Goal: Task Accomplishment & Management: Use online tool/utility

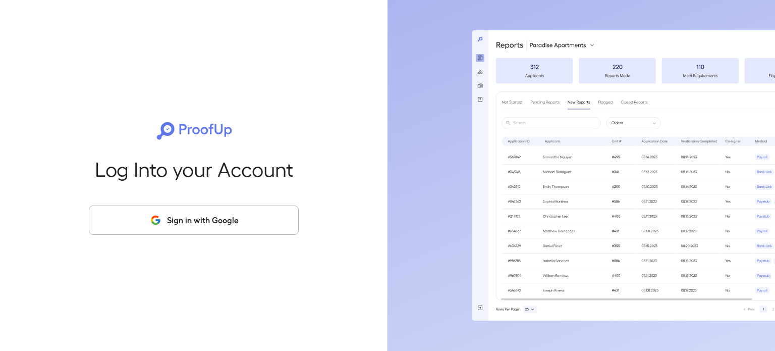
click at [270, 213] on button "Sign in with Google" at bounding box center [194, 219] width 210 height 29
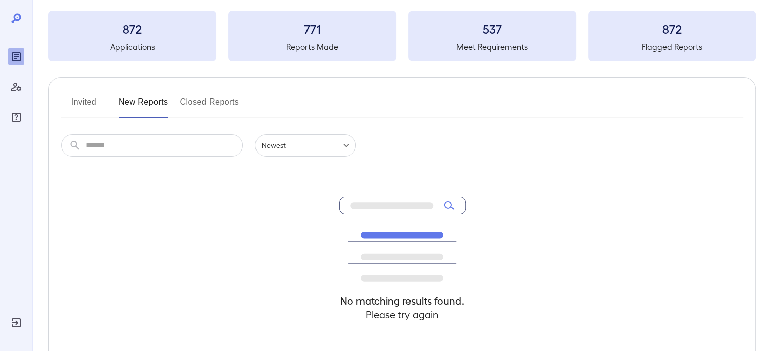
scroll to position [50, 0]
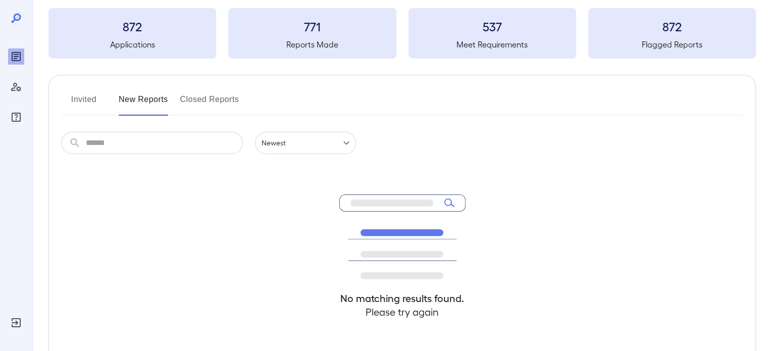
click at [95, 102] on button "Invited" at bounding box center [83, 103] width 45 height 24
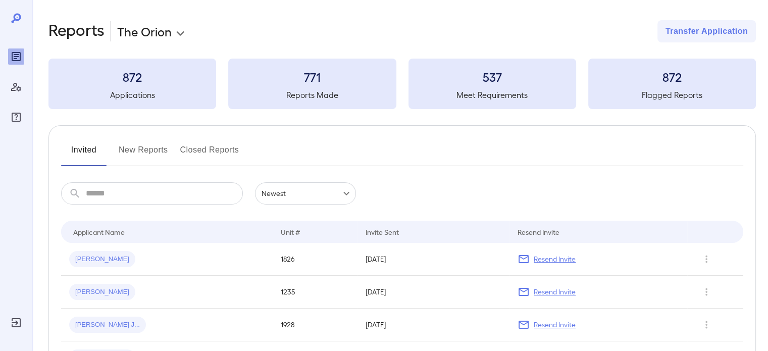
drag, startPoint x: 161, startPoint y: 148, endPoint x: 165, endPoint y: 155, distance: 7.5
click at [165, 155] on button "New Reports" at bounding box center [143, 154] width 49 height 24
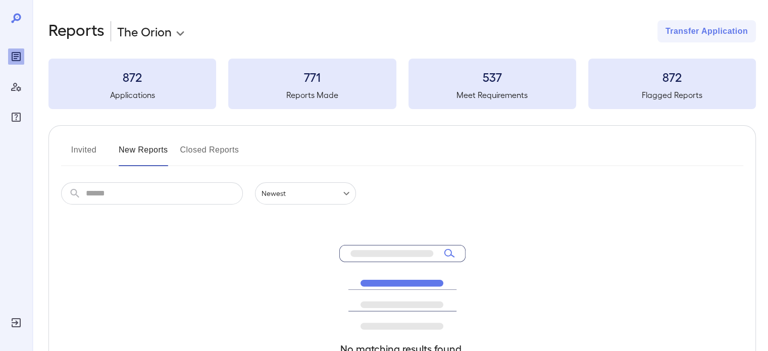
click at [44, 155] on div "**********" at bounding box center [399, 241] width 735 height 482
click at [67, 151] on button "Invited" at bounding box center [83, 154] width 45 height 24
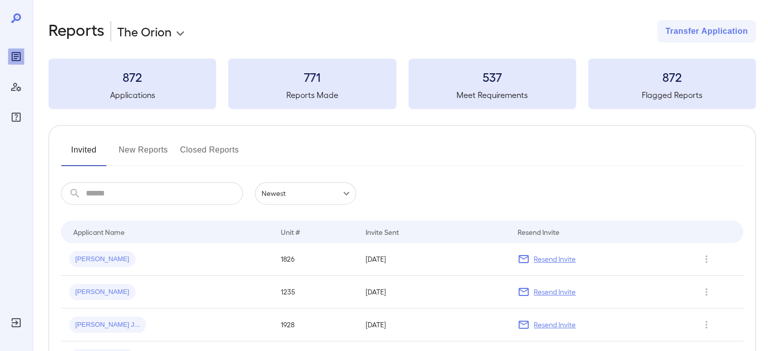
click at [149, 156] on button "New Reports" at bounding box center [143, 154] width 49 height 24
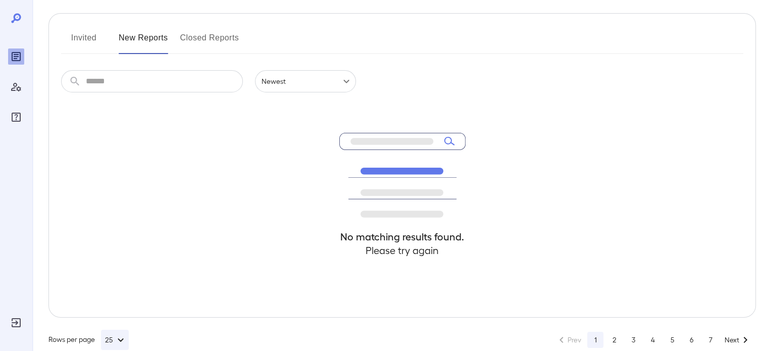
scroll to position [131, 0]
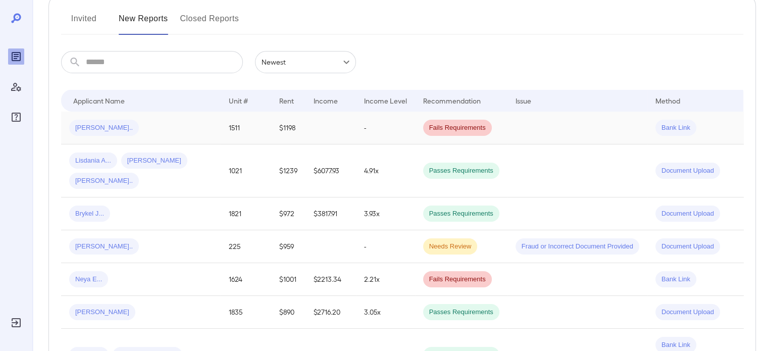
click at [356, 135] on td "-" at bounding box center [385, 128] width 59 height 33
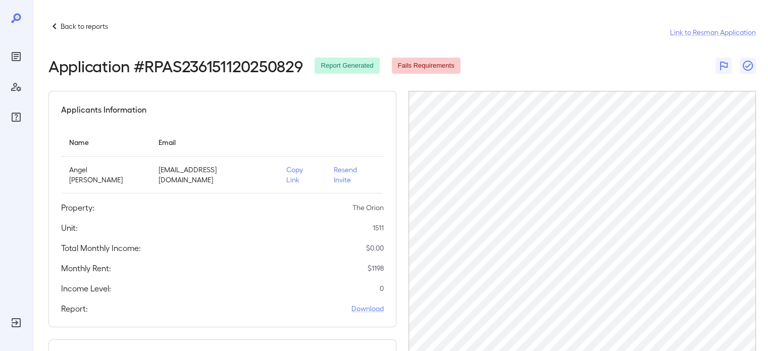
click at [51, 28] on icon at bounding box center [54, 26] width 12 height 12
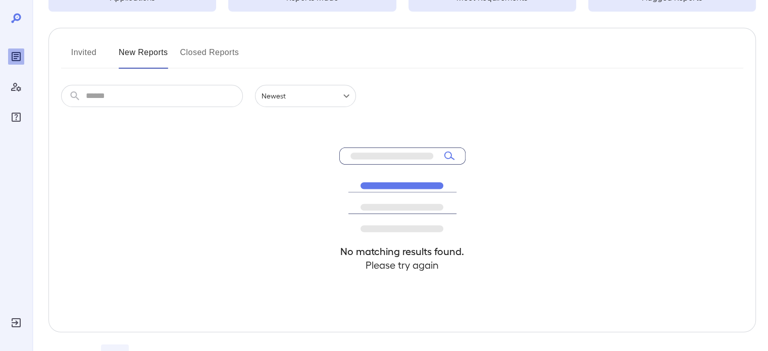
scroll to position [101, 0]
